Goal: Task Accomplishment & Management: Complete application form

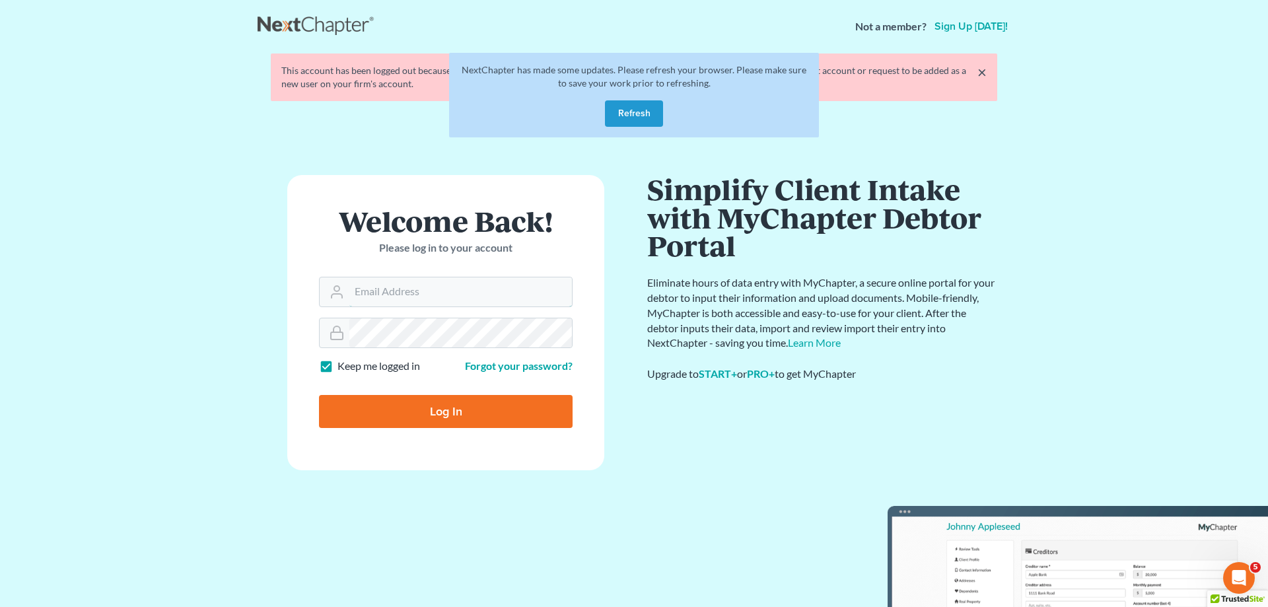
type input "[EMAIL_ADDRESS][DOMAIN_NAME]"
click at [386, 403] on input "Log In" at bounding box center [446, 411] width 254 height 33
type input "Thinking..."
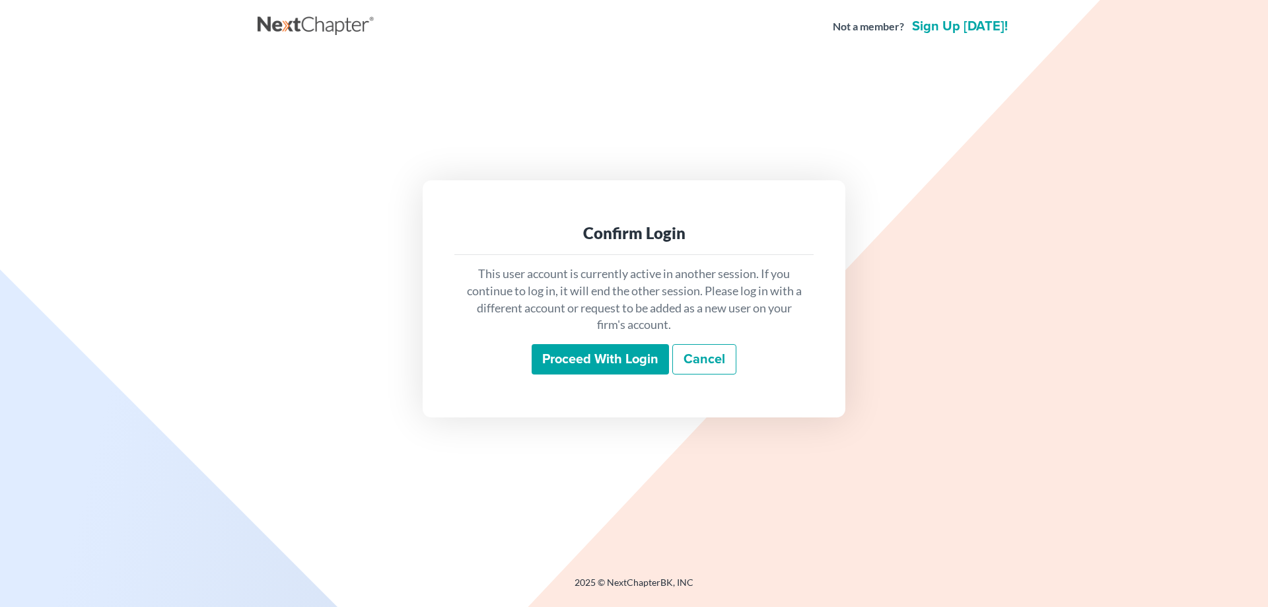
click at [578, 353] on input "Proceed with login" at bounding box center [600, 359] width 137 height 30
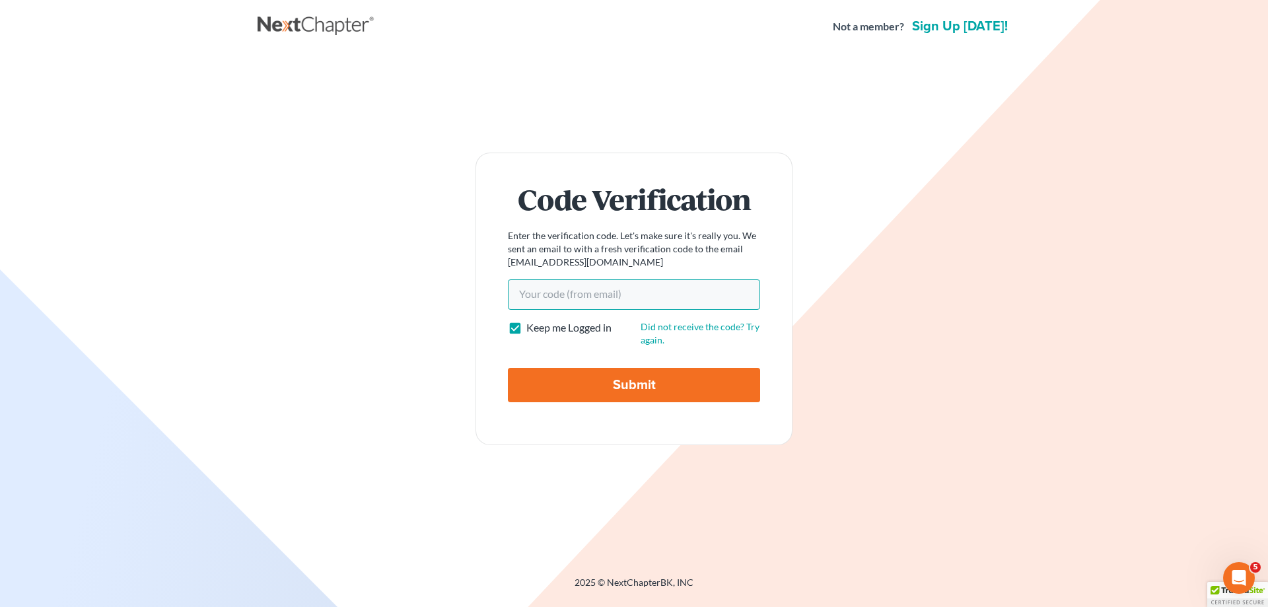
click at [585, 290] on input "Your code(from email)" at bounding box center [634, 294] width 252 height 30
paste input "e025a9"
type input "e025a9"
click at [560, 398] on input "Submit" at bounding box center [634, 385] width 252 height 34
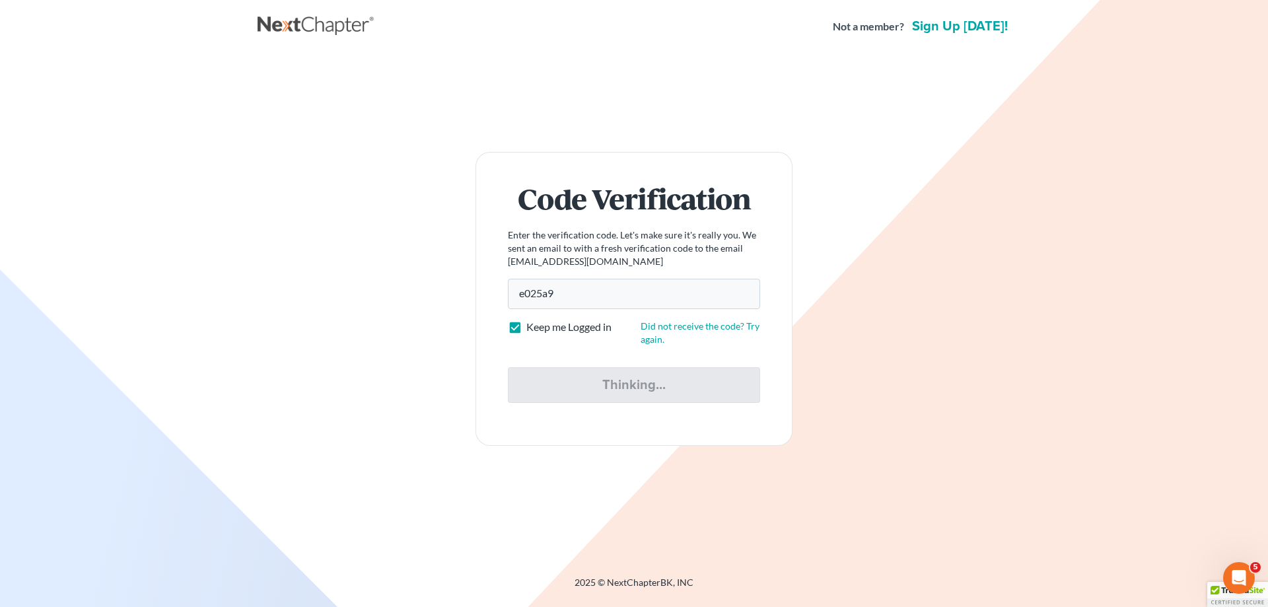
type input "Thinking..."
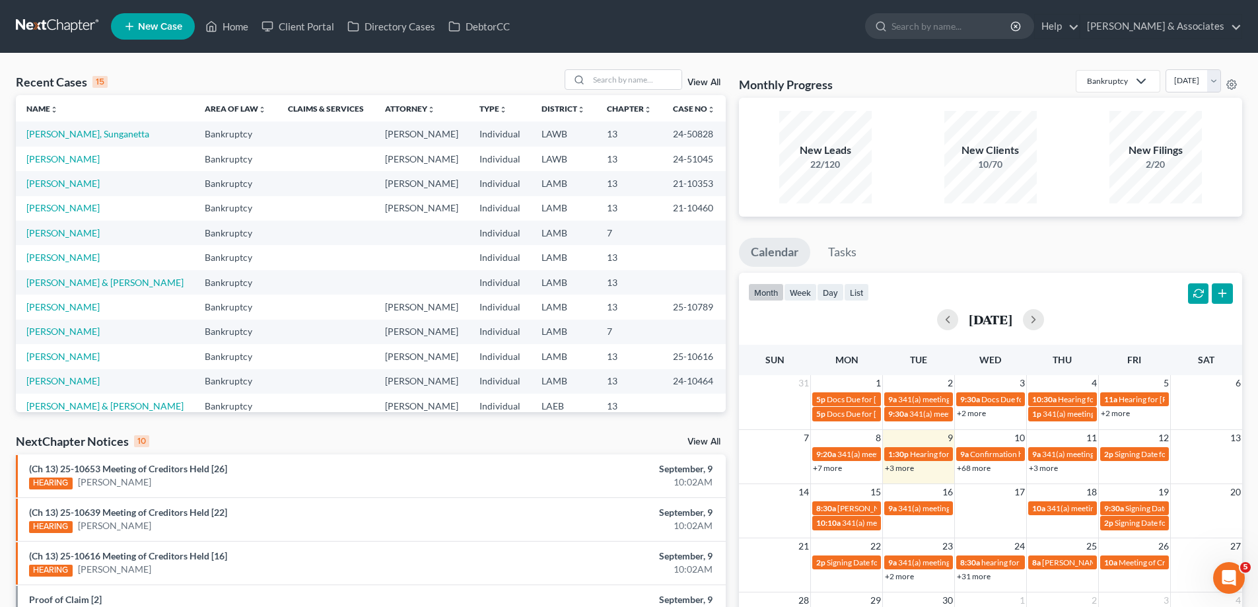
click at [141, 39] on link "New Case" at bounding box center [153, 26] width 84 height 26
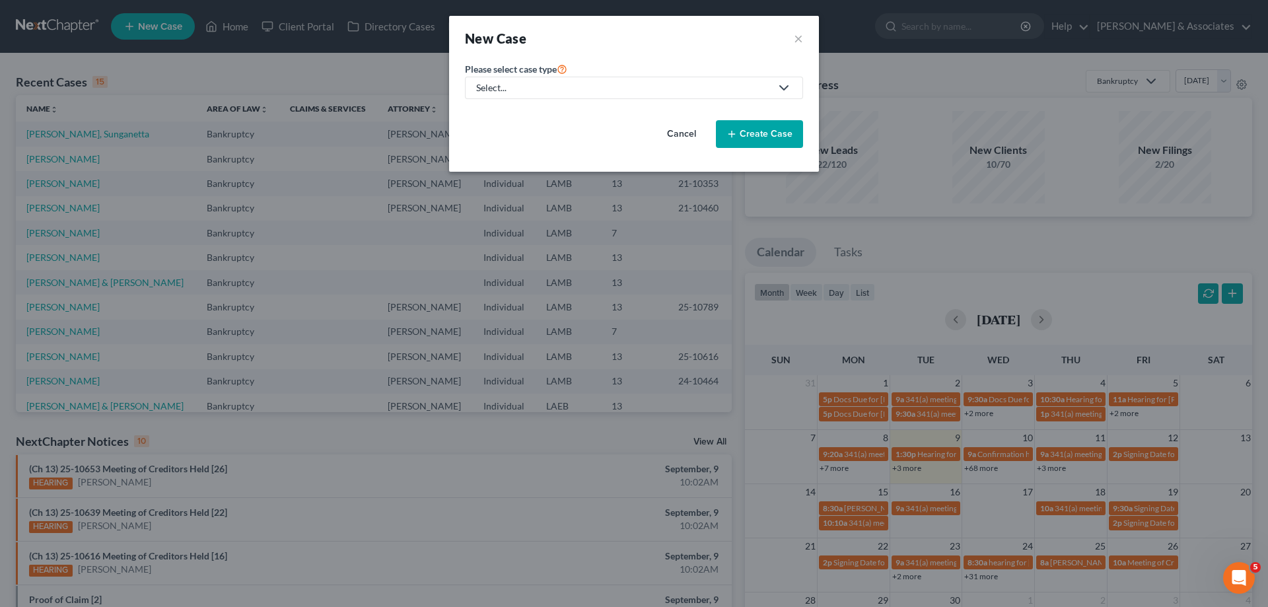
click at [544, 94] on div "Select..." at bounding box center [623, 87] width 295 height 13
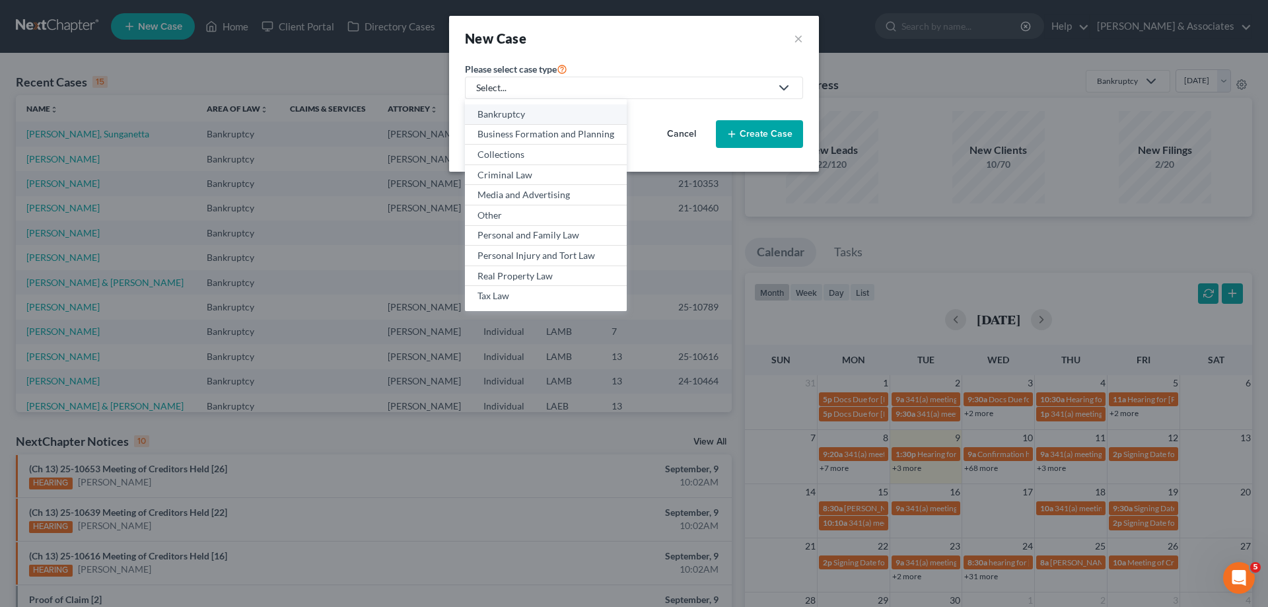
click at [495, 112] on div "Bankruptcy" at bounding box center [546, 114] width 137 height 13
select select "35"
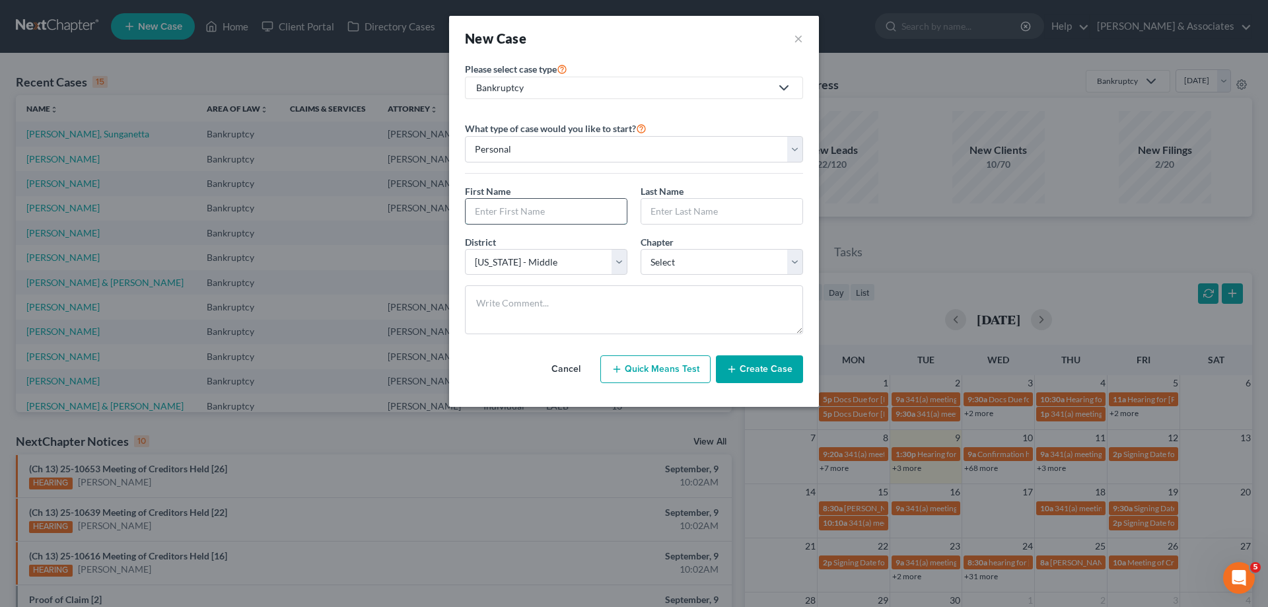
click at [519, 214] on input "text" at bounding box center [546, 211] width 161 height 25
type input "D"
type input "[PERSON_NAME]"
select select "3"
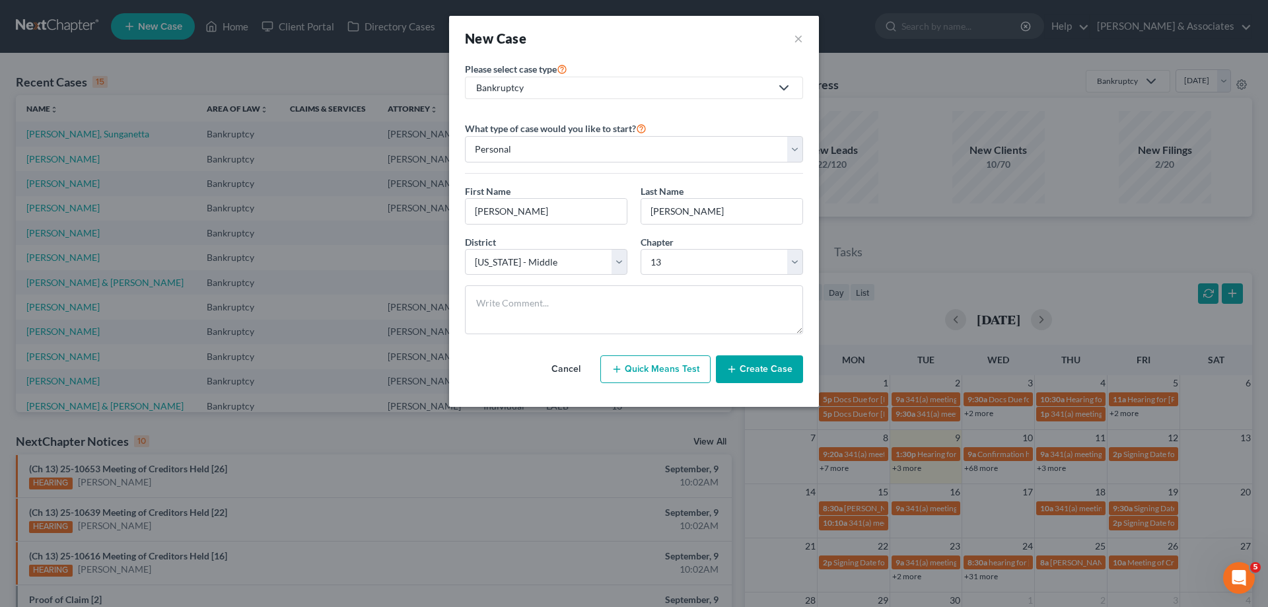
click at [754, 371] on button "Create Case" at bounding box center [759, 369] width 87 height 28
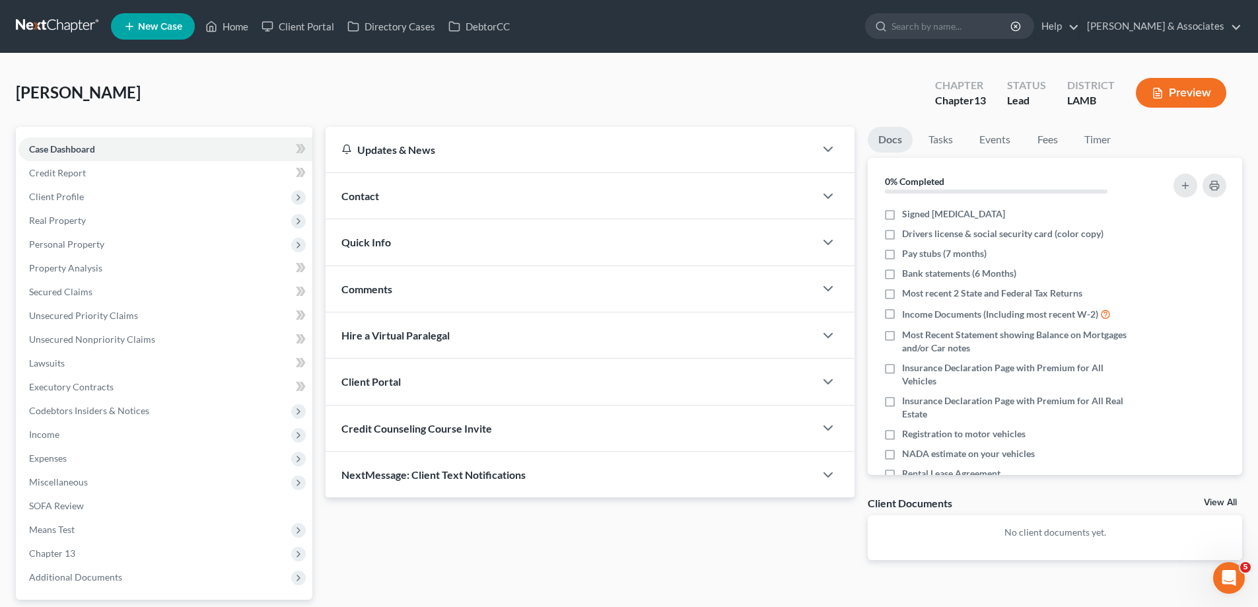
click at [518, 187] on div "Contact" at bounding box center [571, 196] width 490 height 46
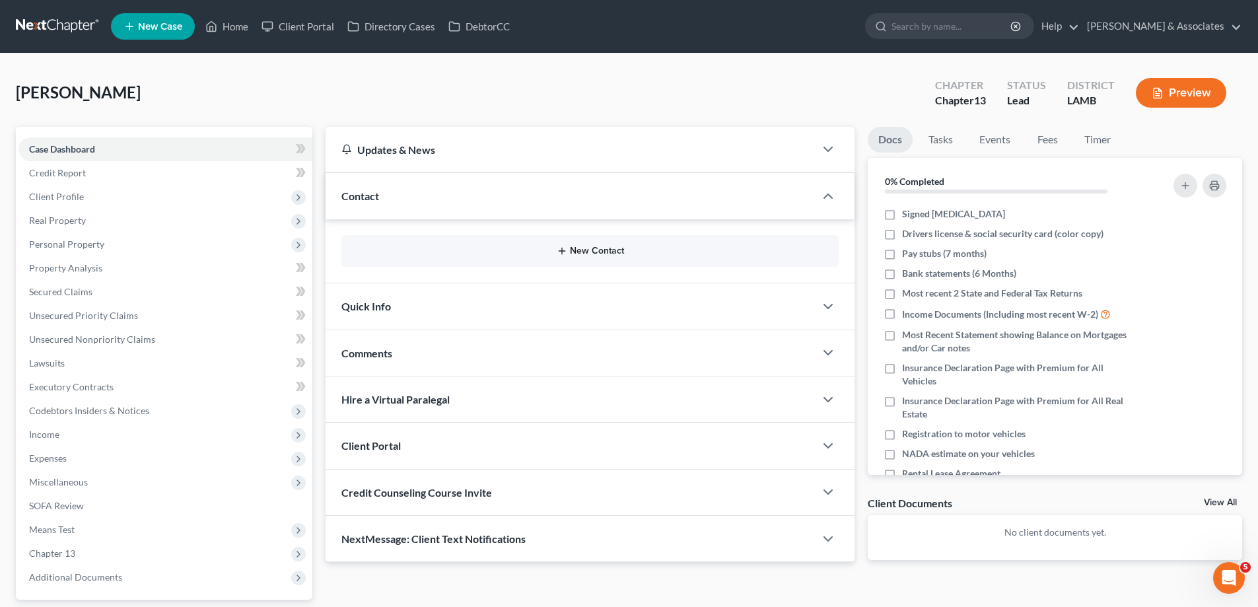
click at [642, 246] on button "New Contact" at bounding box center [590, 251] width 476 height 11
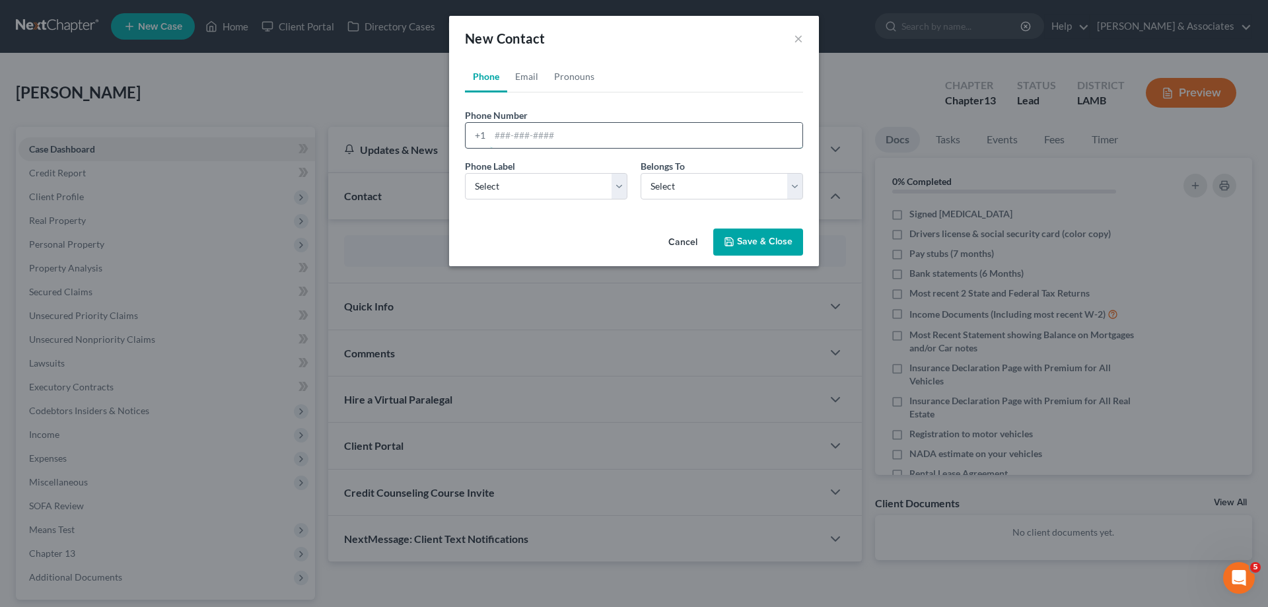
click at [557, 140] on input "tel" at bounding box center [646, 135] width 312 height 25
paste input "[PHONE_NUMBER]"
type input "[PHONE_NUMBER]"
click at [514, 193] on select "Select Mobile Home Work Other" at bounding box center [546, 186] width 163 height 26
select select "0"
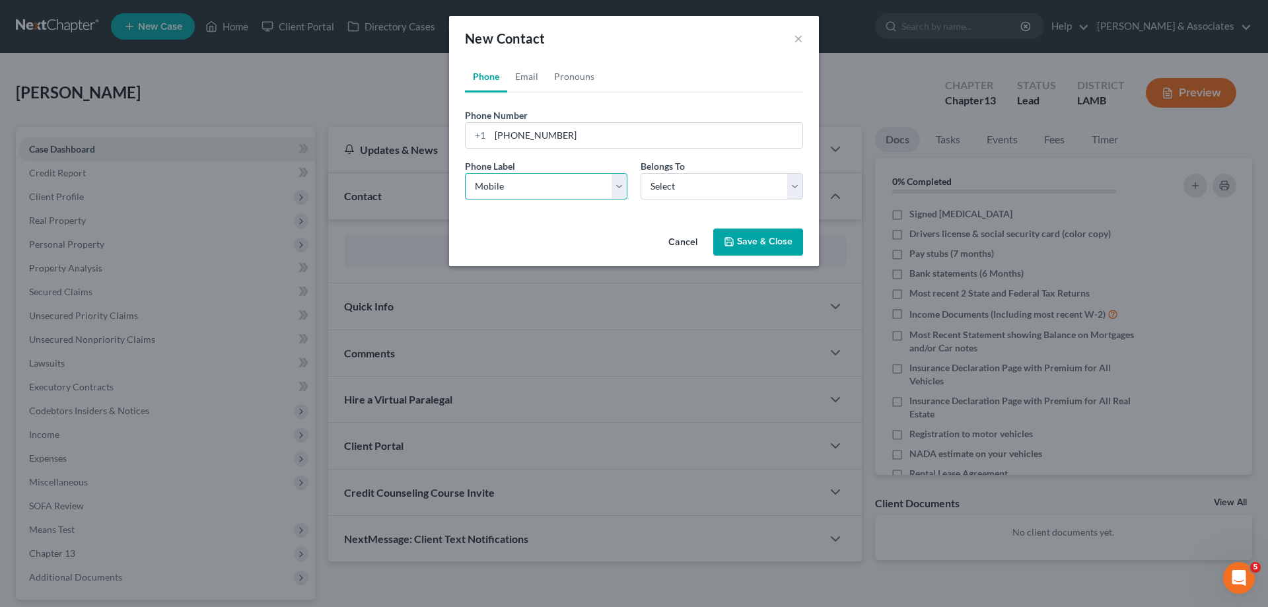
click at [465, 173] on select "Select Mobile Home Work Other" at bounding box center [546, 186] width 163 height 26
drag, startPoint x: 677, startPoint y: 186, endPoint x: 676, endPoint y: 199, distance: 12.6
click at [677, 187] on select "Select Client Other" at bounding box center [722, 186] width 163 height 26
select select "0"
click at [641, 173] on select "Select Client Other" at bounding box center [722, 186] width 163 height 26
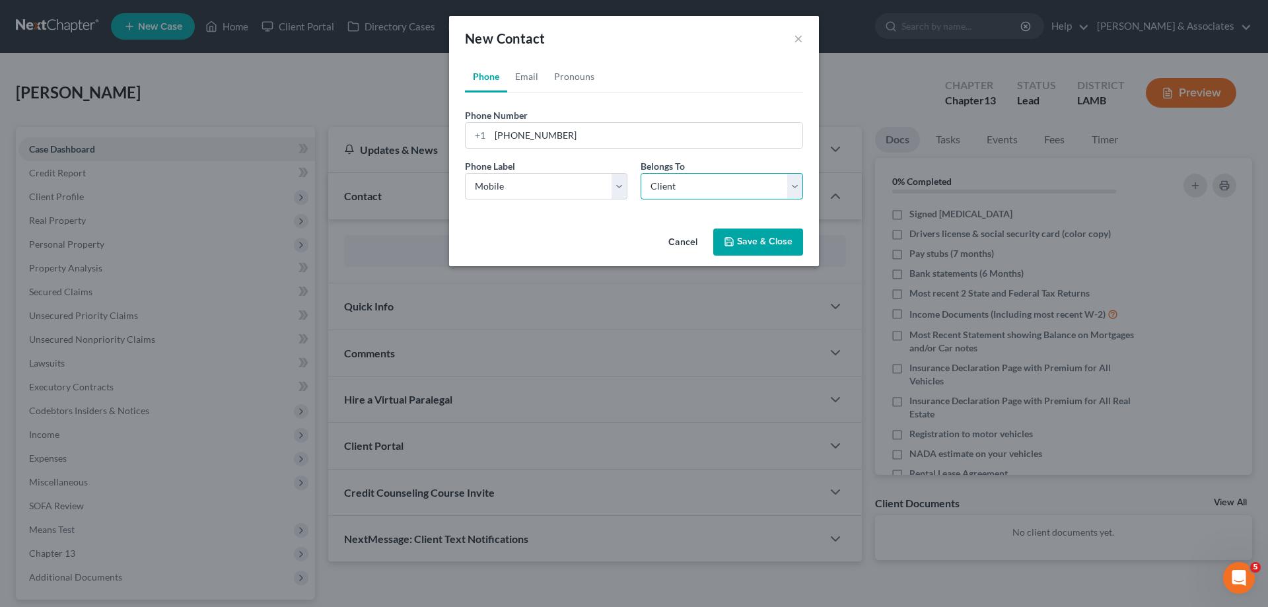
select select "0"
click at [530, 83] on link "Email" at bounding box center [526, 77] width 39 height 32
click at [565, 134] on input "email" at bounding box center [646, 135] width 312 height 25
paste input "[EMAIL_ADDRESS][DOMAIN_NAME]"
type input "[EMAIL_ADDRESS][DOMAIN_NAME]"
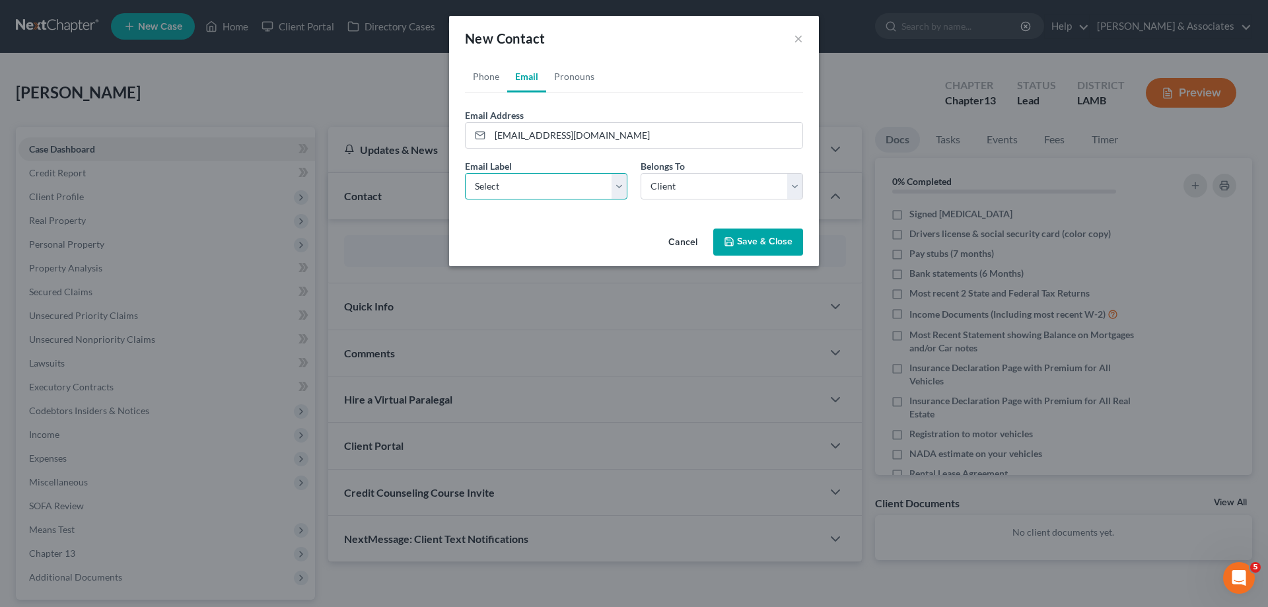
click at [542, 187] on select "Select Home Work Other" at bounding box center [546, 186] width 163 height 26
select select "0"
click at [465, 173] on select "Select Home Work Other" at bounding box center [546, 186] width 163 height 26
click at [675, 190] on select "Select Client Other" at bounding box center [722, 186] width 163 height 26
click at [641, 173] on select "Select Client Other" at bounding box center [722, 186] width 163 height 26
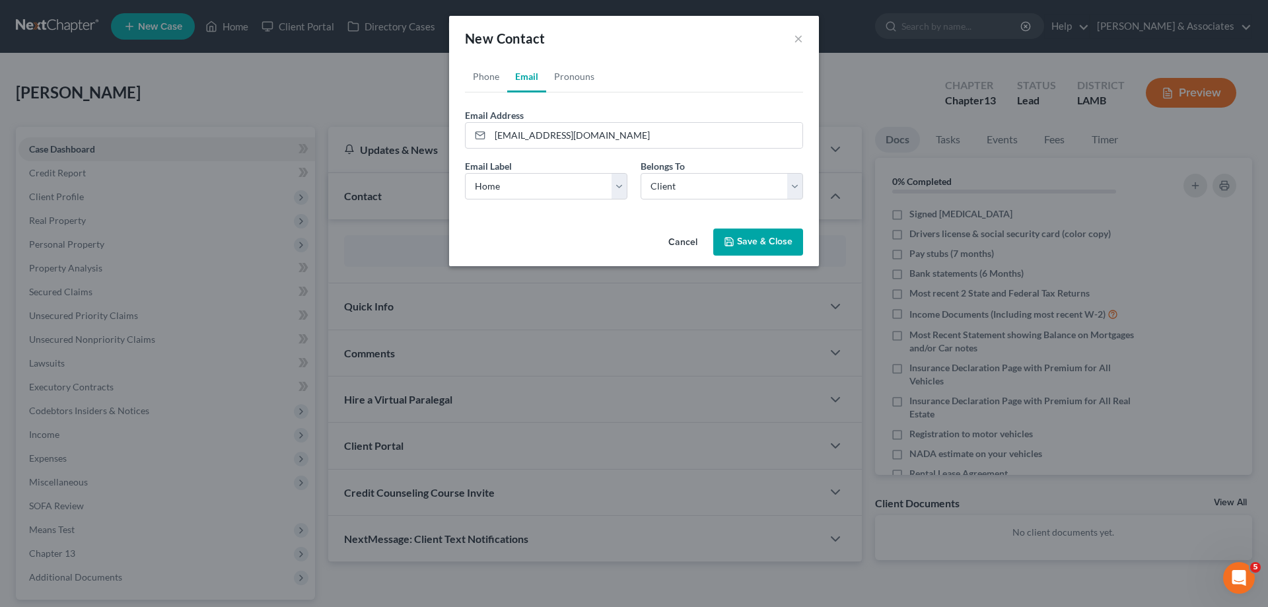
drag, startPoint x: 754, startPoint y: 237, endPoint x: 745, endPoint y: 238, distance: 9.3
click at [754, 238] on button "Save & Close" at bounding box center [758, 243] width 90 height 28
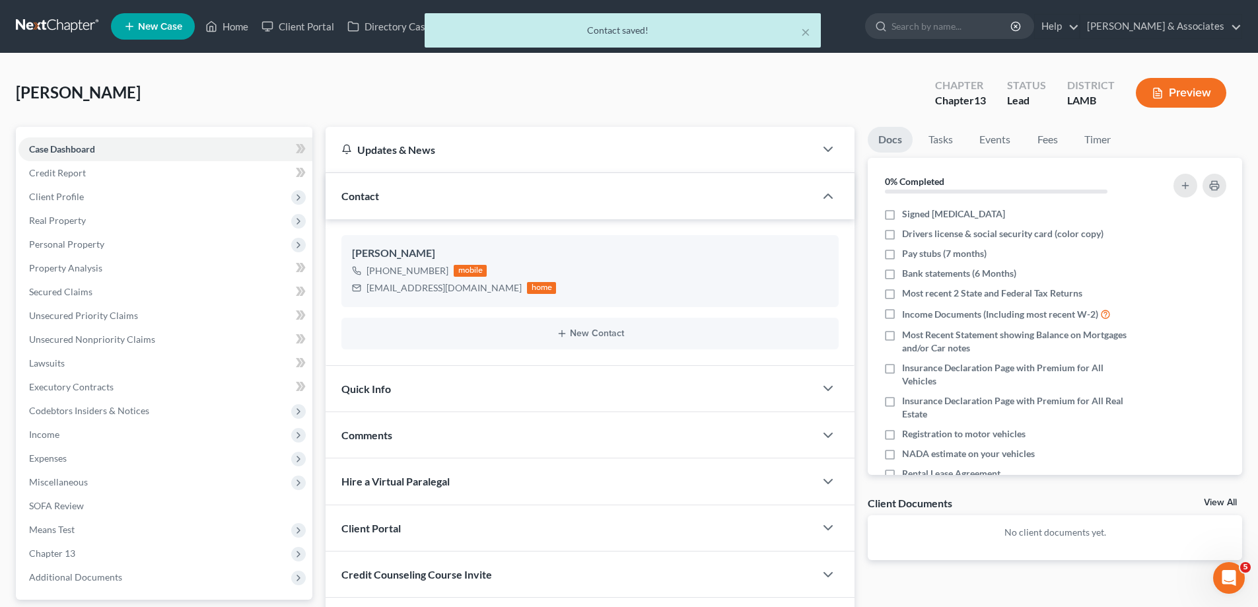
click at [551, 436] on div "Comments" at bounding box center [571, 435] width 490 height 46
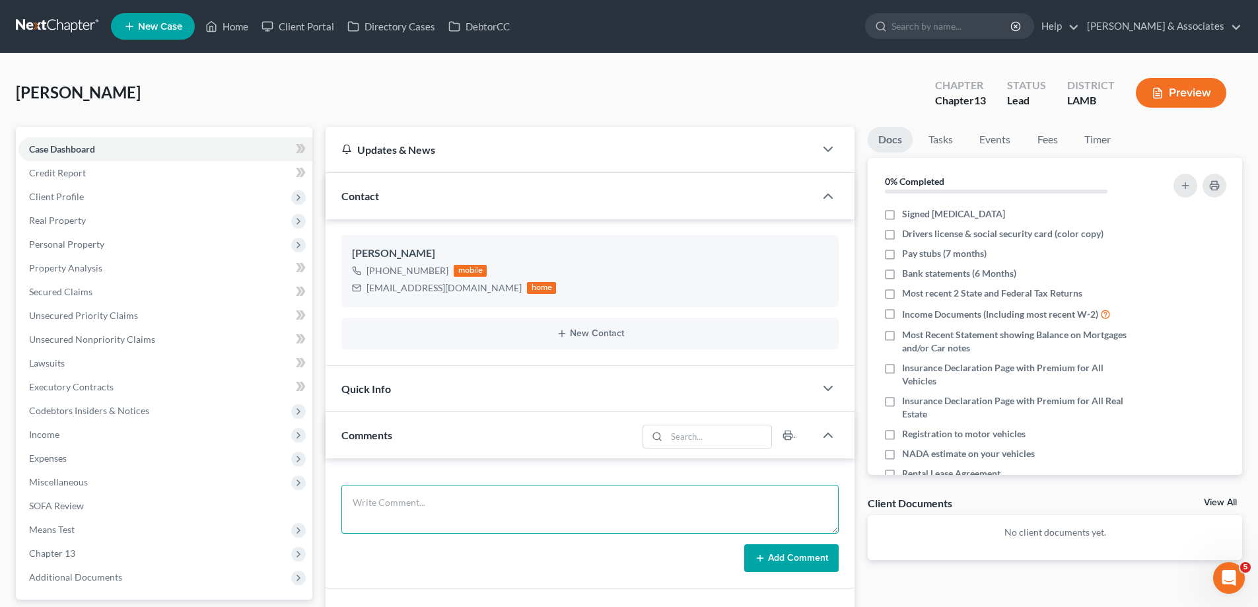
click at [458, 498] on textarea at bounding box center [590, 509] width 497 height 49
paste textarea "Did eval with [PERSON_NAME], 26000 on a pathfinder eligible for cramdown, 10700…"
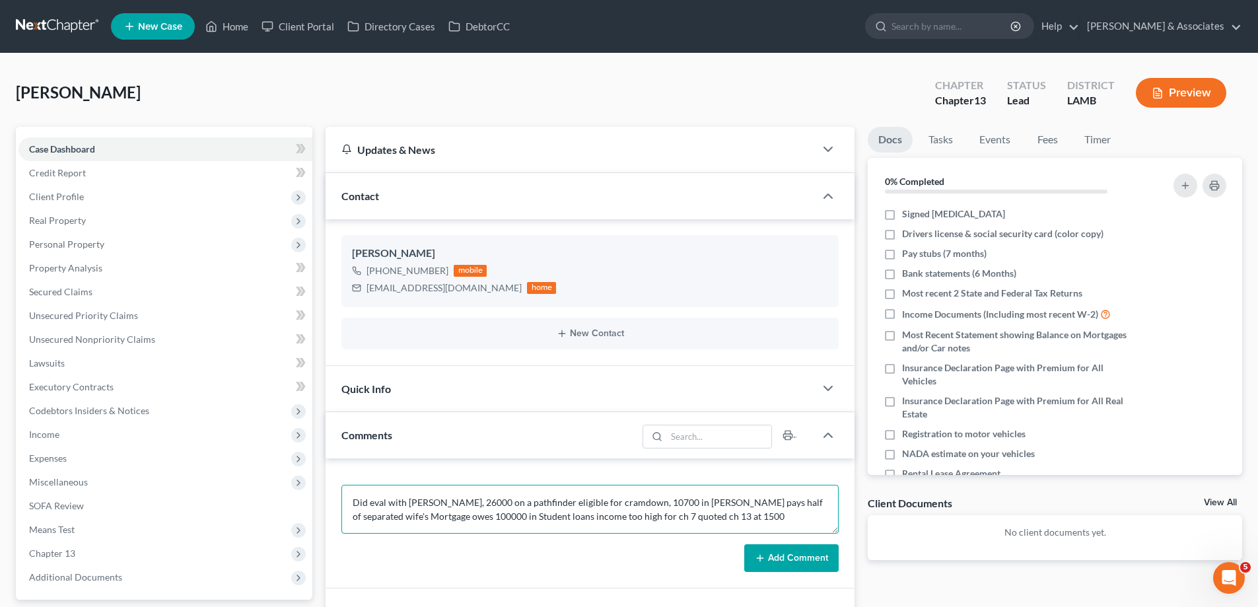
type textarea "Did eval with [PERSON_NAME], 26000 on a pathfinder eligible for cramdown, 10700…"
click at [784, 562] on button "Add Comment" at bounding box center [792, 558] width 94 height 28
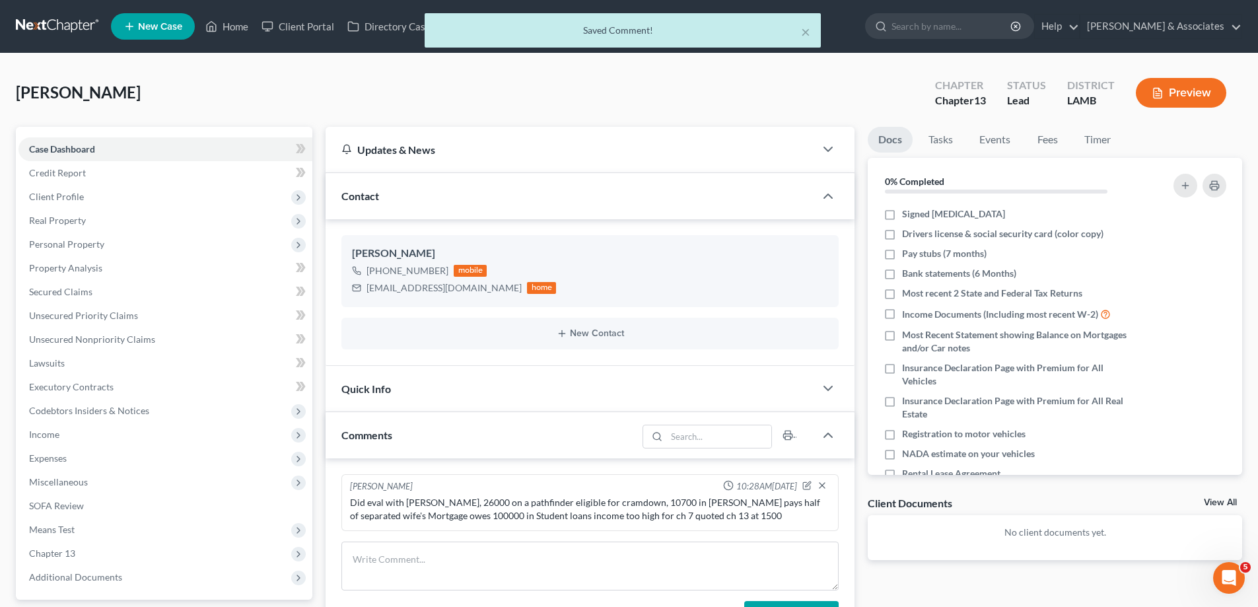
click at [1215, 496] on div "Client Documents View All" at bounding box center [1055, 505] width 375 height 19
click at [1216, 501] on link "View All" at bounding box center [1220, 502] width 33 height 9
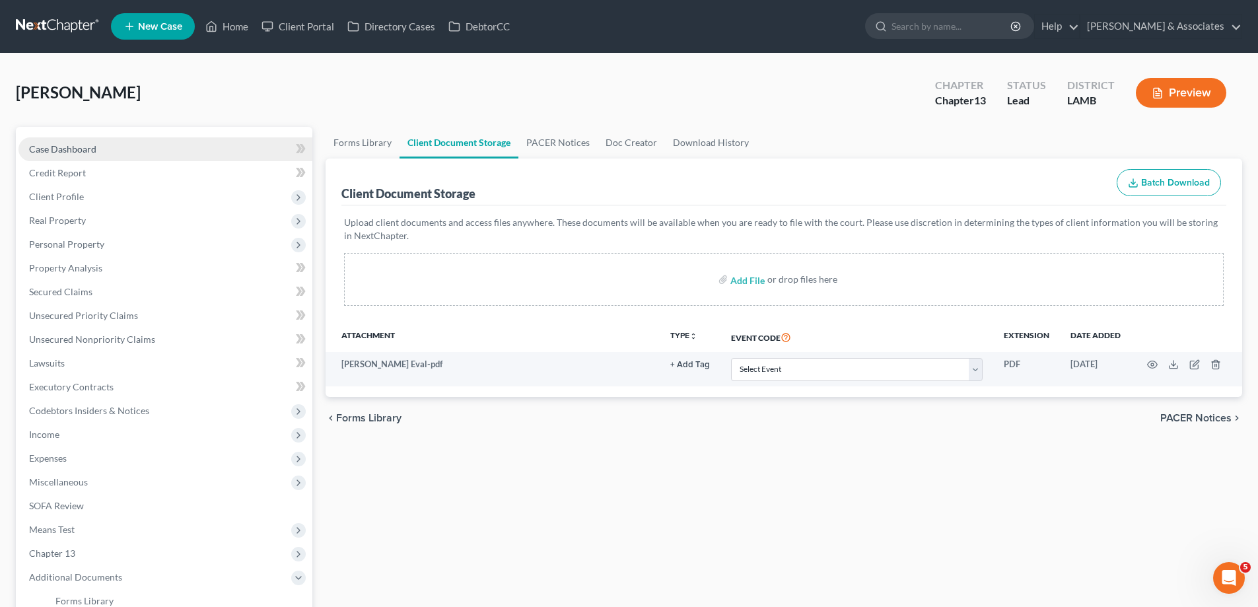
click at [97, 145] on link "Case Dashboard" at bounding box center [165, 149] width 294 height 24
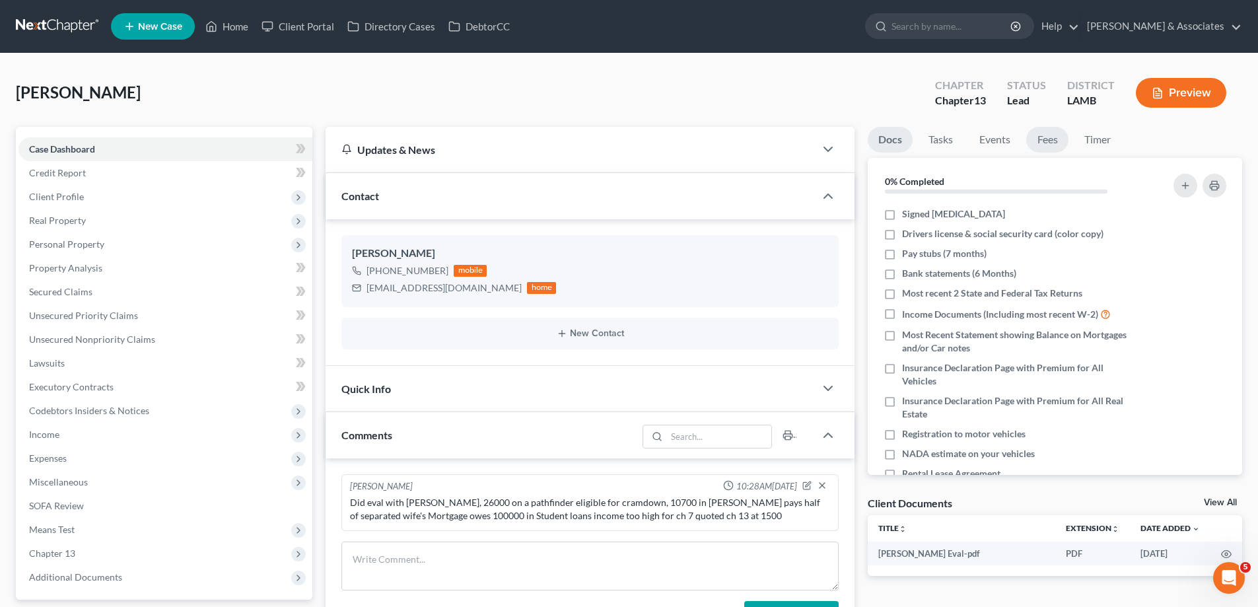
click at [1050, 139] on link "Fees" at bounding box center [1048, 140] width 42 height 26
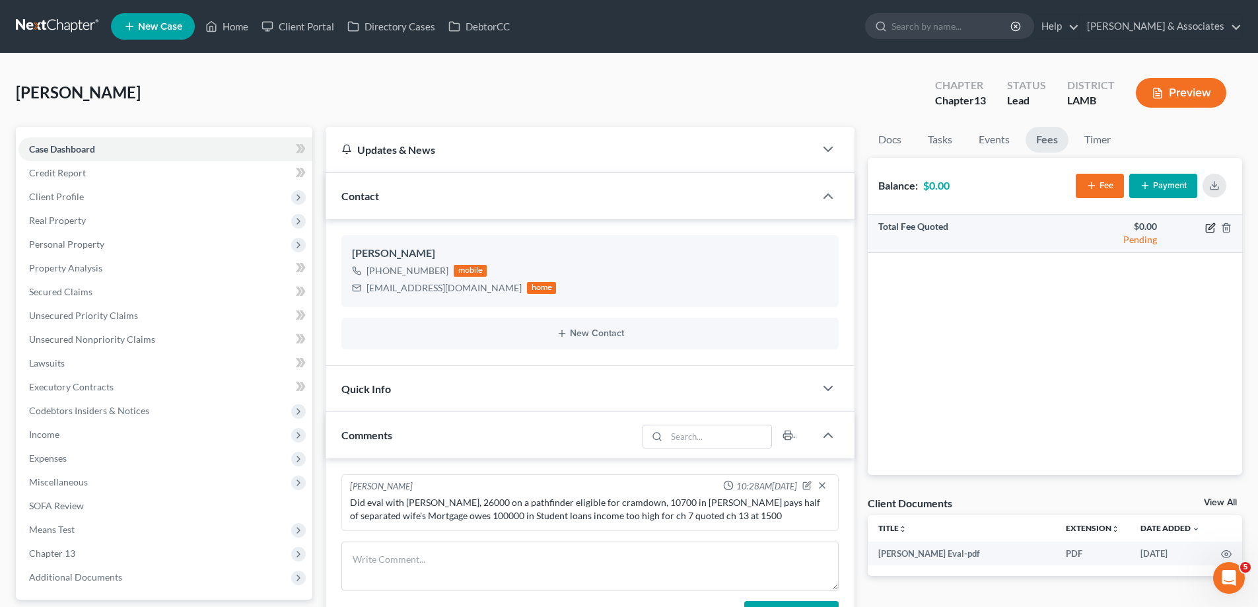
click at [1209, 229] on icon "button" at bounding box center [1211, 228] width 11 height 11
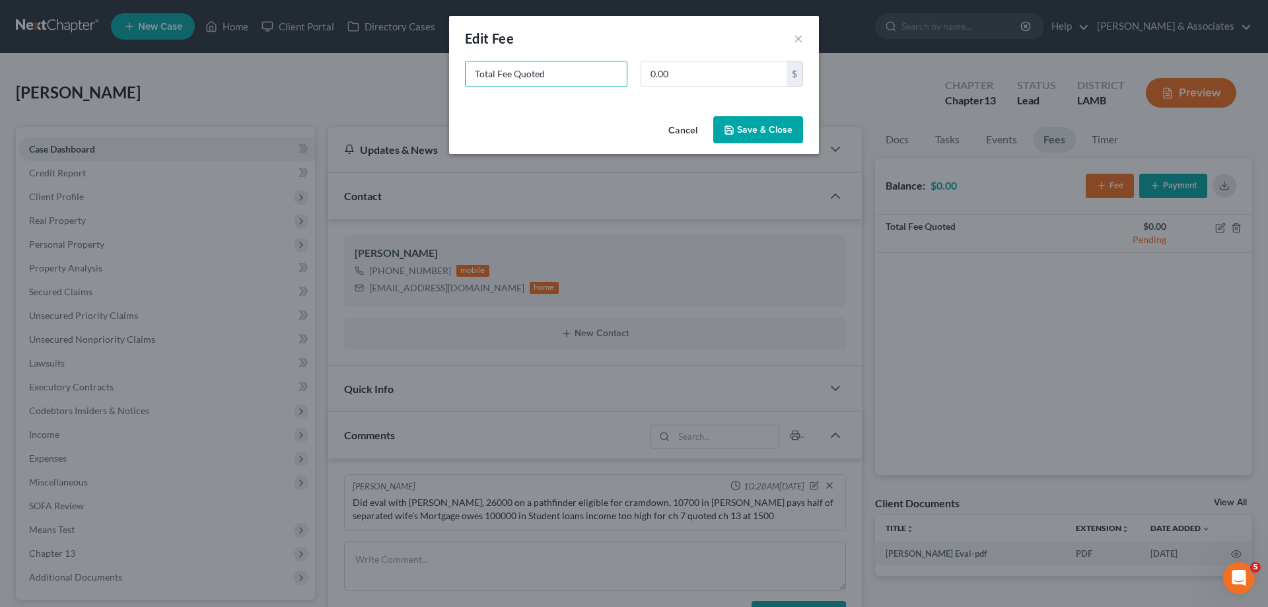
drag, startPoint x: 471, startPoint y: 78, endPoint x: 0, endPoint y: 9, distance: 476.0
click at [65, 30] on div "New Fee Edit Fee × Total Fee Quoted 0.00 $ Cancel Save & Close" at bounding box center [634, 303] width 1268 height 607
type input "ch 13"
type input "1,500"
drag, startPoint x: 735, startPoint y: 126, endPoint x: 738, endPoint y: 133, distance: 7.7
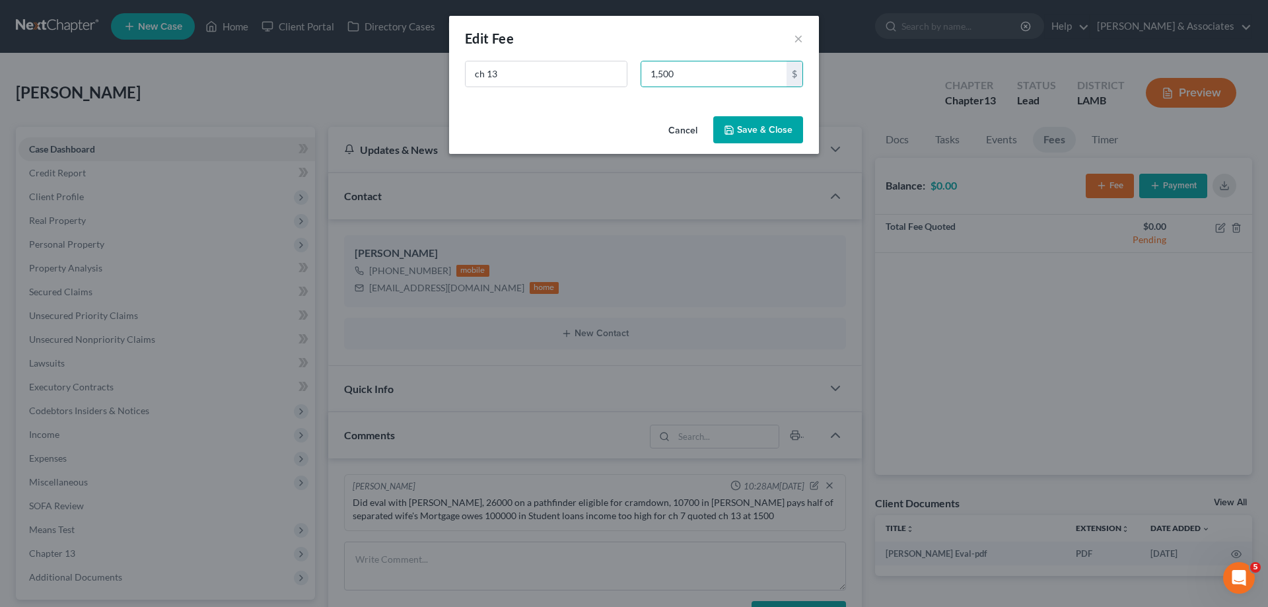
click at [737, 132] on button "Save & Close" at bounding box center [758, 130] width 90 height 28
